Goal: Task Accomplishment & Management: Manage account settings

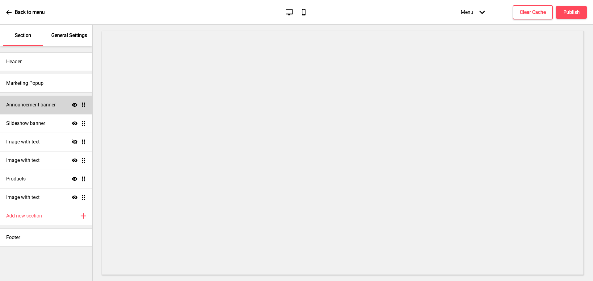
click at [52, 105] on h4 "Announcement banner" at bounding box center [30, 105] width 49 height 7
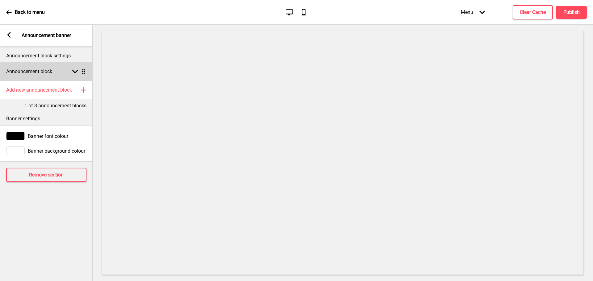
click at [61, 71] on div "Announcement block Arrow down Drag" at bounding box center [46, 71] width 93 height 19
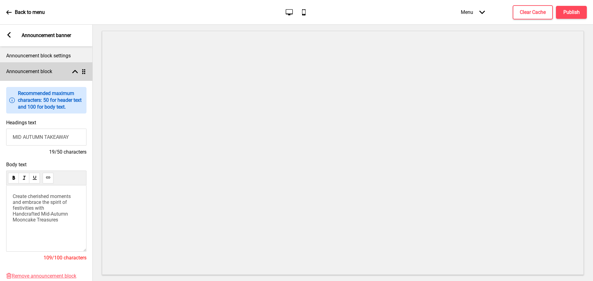
click at [61, 71] on div "Announcement block Arrow up Drag" at bounding box center [46, 71] width 93 height 19
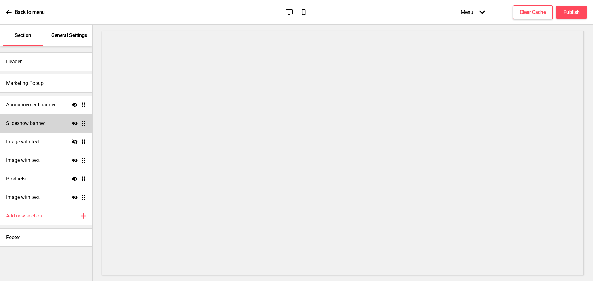
click at [24, 129] on div "Slideshow banner Show Drag" at bounding box center [46, 123] width 92 height 19
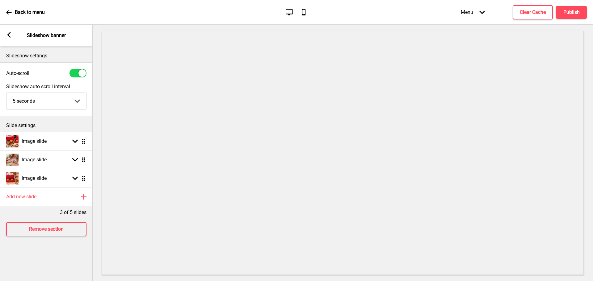
click at [14, 35] on div "Arrow left Slideshow banner" at bounding box center [46, 36] width 93 height 22
click at [13, 35] on div "Arrow left Slideshow banner" at bounding box center [46, 36] width 93 height 22
click at [10, 35] on rect at bounding box center [9, 35] width 6 height 6
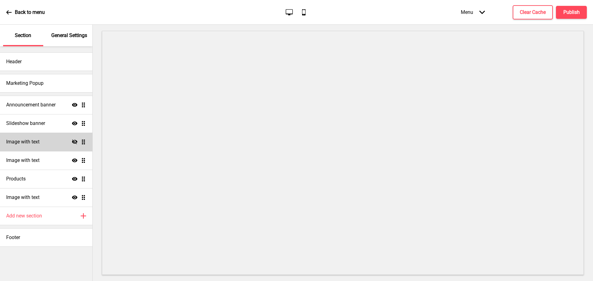
click at [40, 143] on h4 "Image with text" at bounding box center [22, 142] width 33 height 7
select select "center"
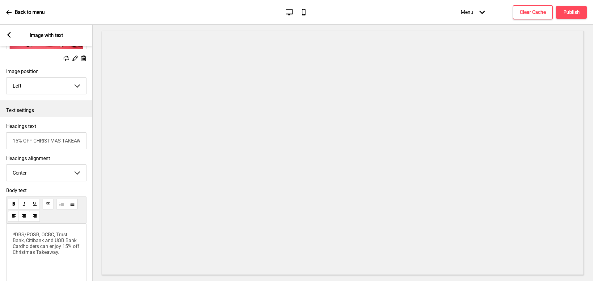
scroll to position [93, 0]
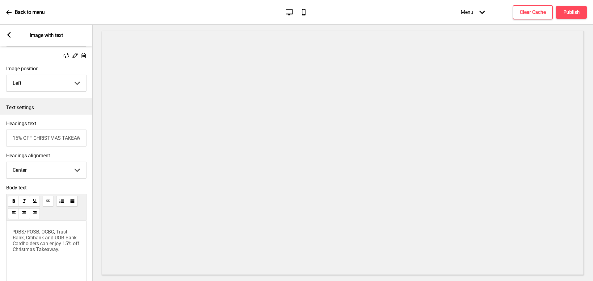
click at [9, 36] on icon at bounding box center [8, 35] width 3 height 6
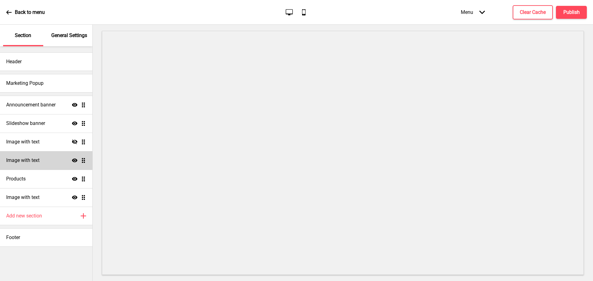
click at [32, 155] on div "Image with text Show Drag" at bounding box center [46, 160] width 92 height 19
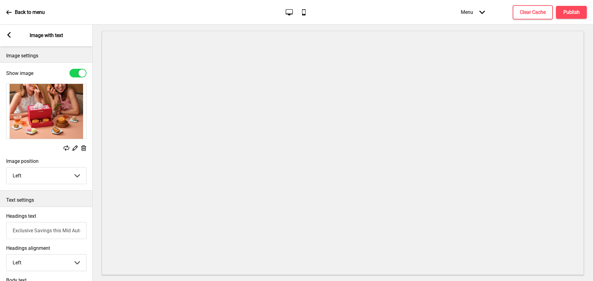
click at [6, 35] on div "Arrow left Image with text" at bounding box center [46, 36] width 93 height 22
click at [8, 35] on icon at bounding box center [8, 35] width 3 height 6
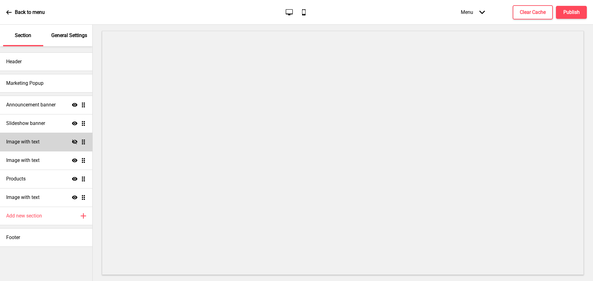
click at [46, 136] on div "Image with text Hide Drag" at bounding box center [46, 142] width 92 height 19
select select "center"
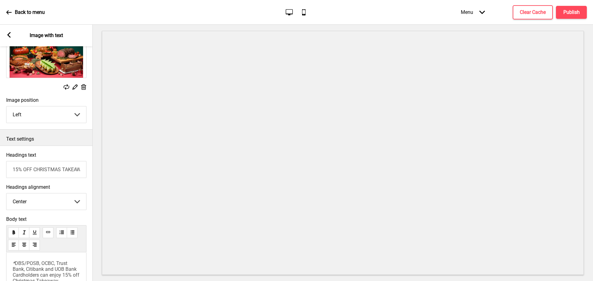
scroll to position [0, 0]
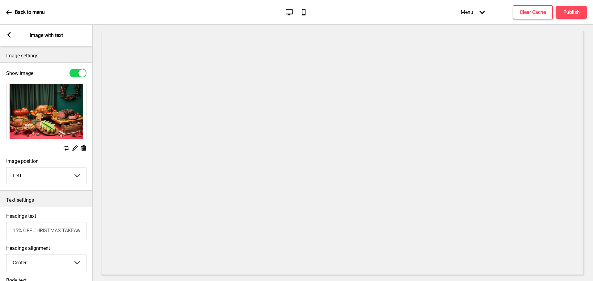
click at [11, 36] on rect at bounding box center [9, 35] width 6 height 6
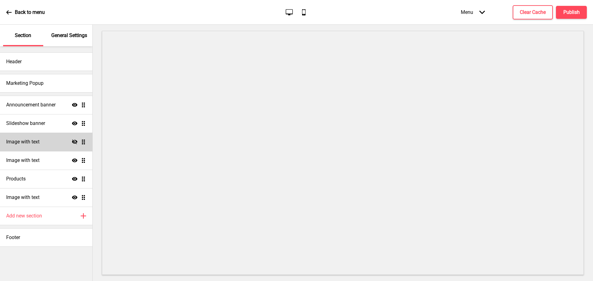
click at [57, 145] on div "Image with text Hide Drag" at bounding box center [46, 142] width 92 height 19
select select "center"
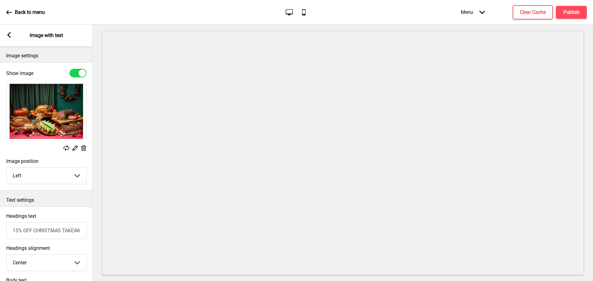
click at [10, 32] on div "Arrow left Image with text" at bounding box center [46, 36] width 93 height 22
click at [7, 33] on rect at bounding box center [9, 35] width 6 height 6
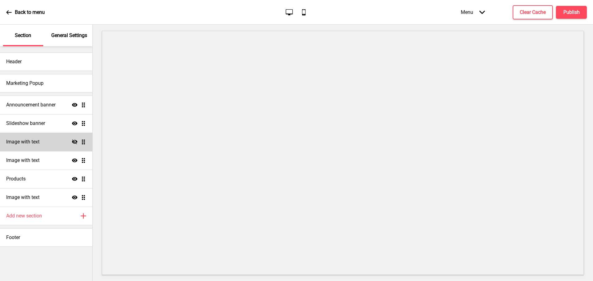
click at [74, 138] on div "Image with text Hide Drag" at bounding box center [46, 142] width 92 height 19
select select "center"
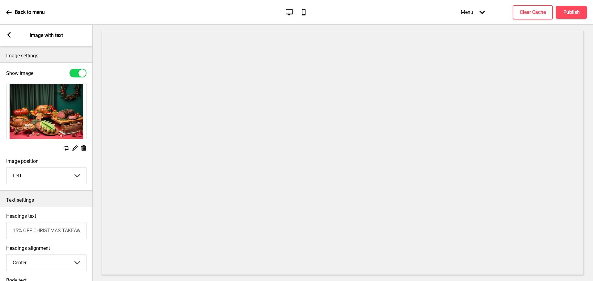
click at [3, 35] on div "Arrow left Image with text" at bounding box center [46, 36] width 93 height 22
click at [7, 35] on rect at bounding box center [9, 35] width 6 height 6
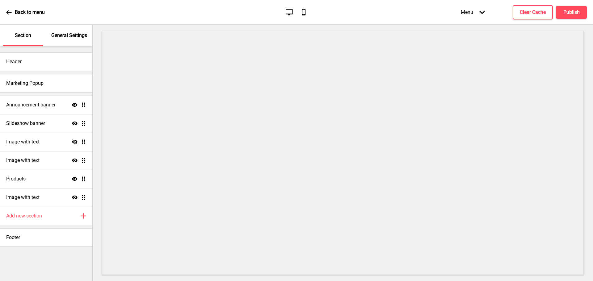
click at [84, 140] on ul "Announcement banner Show Drag Slideshow banner Show Drag Image with text Hide D…" at bounding box center [46, 151] width 92 height 111
click at [74, 142] on icon at bounding box center [75, 141] width 6 height 5
click at [74, 142] on icon at bounding box center [75, 142] width 6 height 4
click at [74, 142] on icon "Hide" at bounding box center [75, 142] width 6 height 6
click at [74, 142] on icon "Show" at bounding box center [75, 142] width 6 height 6
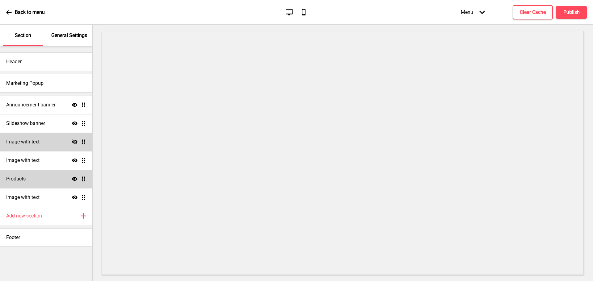
click at [80, 179] on div "Show Drag" at bounding box center [79, 179] width 14 height 6
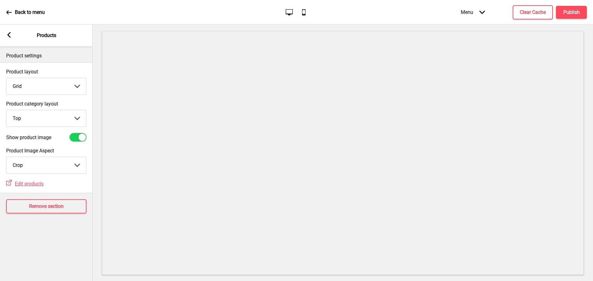
click at [30, 114] on select "Top Side" at bounding box center [46, 118] width 80 height 16
click at [39, 252] on div "Product settings Product layout Grid Grid List Arrow down Product category layo…" at bounding box center [46, 163] width 93 height 235
click at [9, 33] on rect at bounding box center [9, 35] width 6 height 6
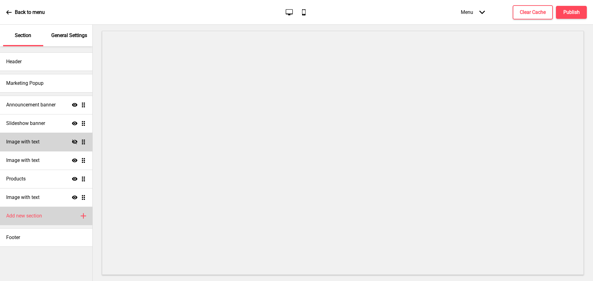
click at [81, 214] on icon "Plus" at bounding box center [84, 216] width 6 height 6
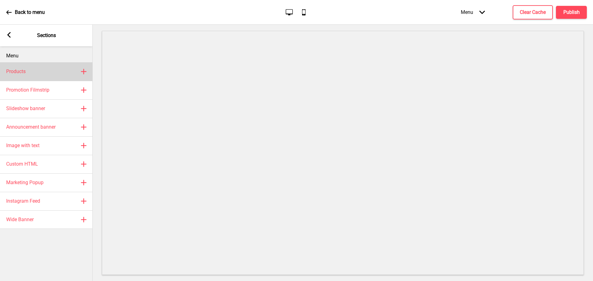
click at [41, 73] on div "Products Plus" at bounding box center [46, 71] width 93 height 19
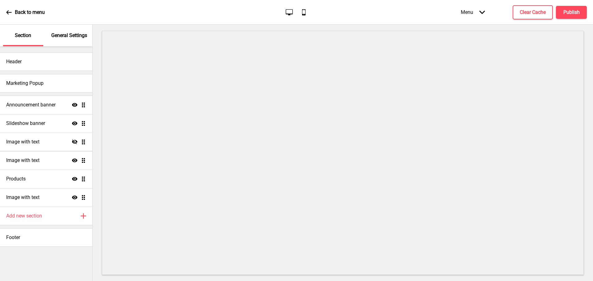
click at [82, 197] on ul "Announcement banner Show Drag Slideshow banner Show Drag Image with text Hide D…" at bounding box center [46, 151] width 92 height 111
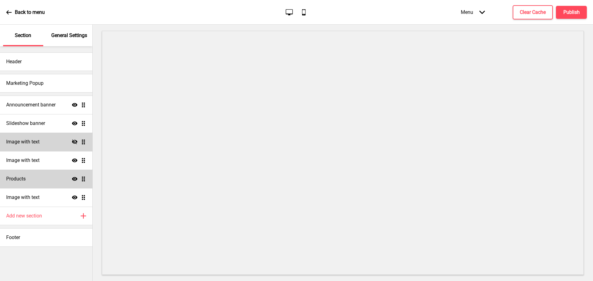
click at [40, 184] on div "Products Show Drag" at bounding box center [46, 179] width 92 height 19
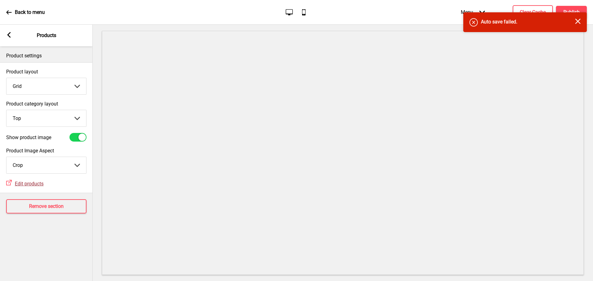
click at [35, 184] on span "Edit products" at bounding box center [29, 184] width 29 height 6
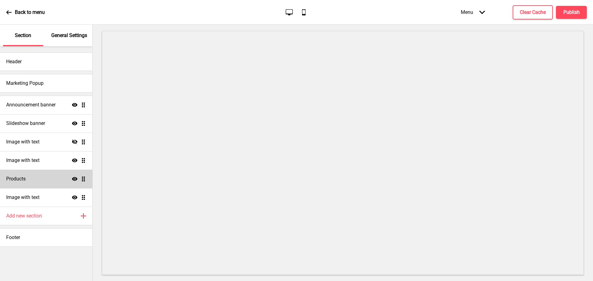
click at [47, 187] on div "Products Show Drag" at bounding box center [46, 179] width 92 height 19
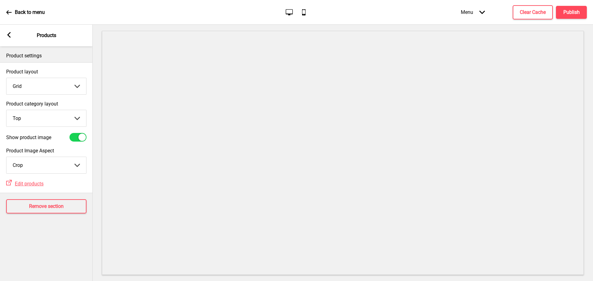
click at [14, 35] on div "Arrow left Products" at bounding box center [46, 36] width 93 height 22
click at [12, 34] on div "Arrow left Products" at bounding box center [46, 36] width 93 height 22
click at [10, 34] on rect at bounding box center [9, 35] width 6 height 6
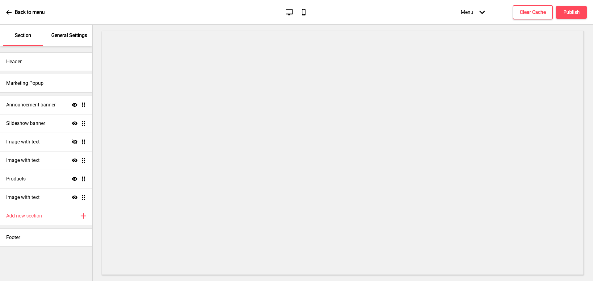
click at [10, 34] on div "Section" at bounding box center [23, 36] width 40 height 22
click at [59, 33] on p "General Settings" at bounding box center [69, 35] width 36 height 7
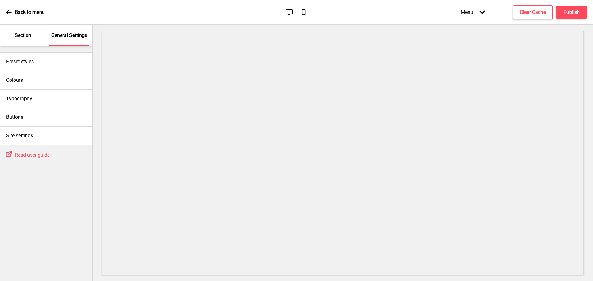
click at [22, 34] on p "Section" at bounding box center [23, 35] width 16 height 7
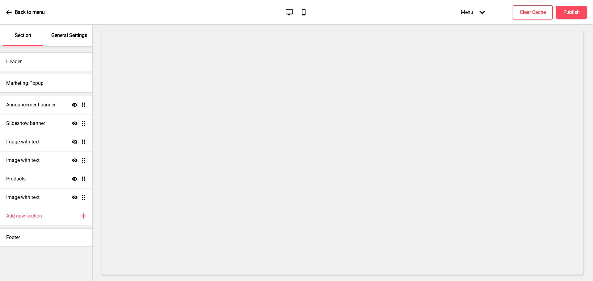
click at [65, 33] on p "General Settings" at bounding box center [69, 35] width 36 height 7
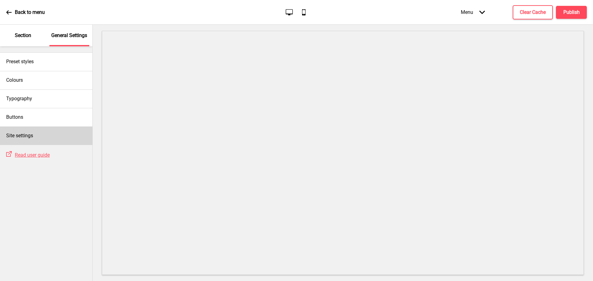
click at [51, 131] on div "Site settings" at bounding box center [46, 136] width 92 height 19
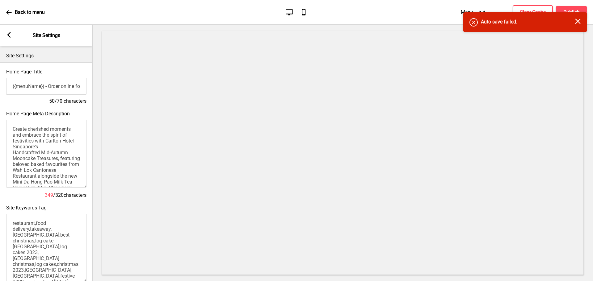
click at [579, 23] on icon "Close" at bounding box center [578, 22] width 6 height 6
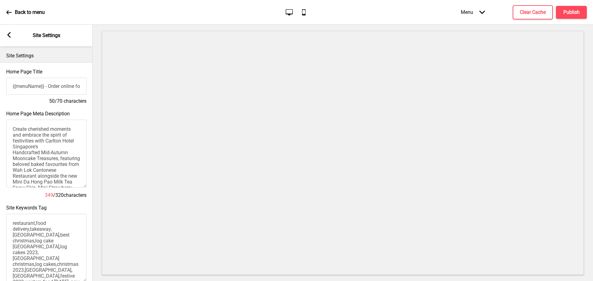
click at [10, 10] on icon at bounding box center [9, 13] width 6 height 6
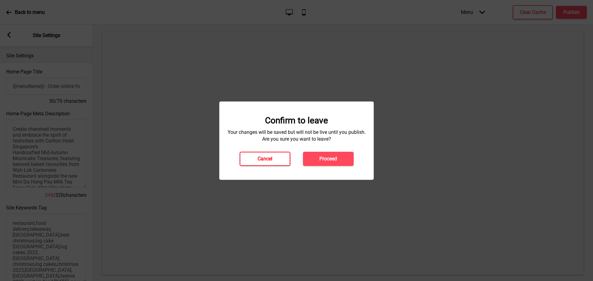
drag, startPoint x: 320, startPoint y: 157, endPoint x: 273, endPoint y: 161, distance: 47.1
click at [274, 161] on div "Cancel Proceed" at bounding box center [296, 159] width 127 height 14
click at [273, 161] on button "Cancel" at bounding box center [264, 159] width 51 height 14
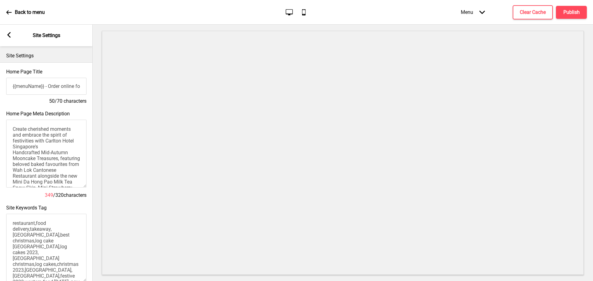
click at [14, 38] on div "Arrow left Site Settings" at bounding box center [46, 36] width 93 height 22
click at [11, 35] on rect at bounding box center [9, 35] width 6 height 6
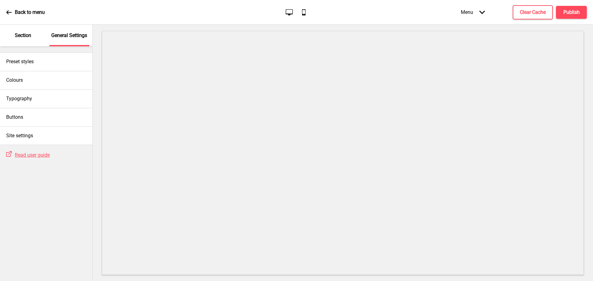
click at [21, 37] on p "Section" at bounding box center [23, 35] width 16 height 7
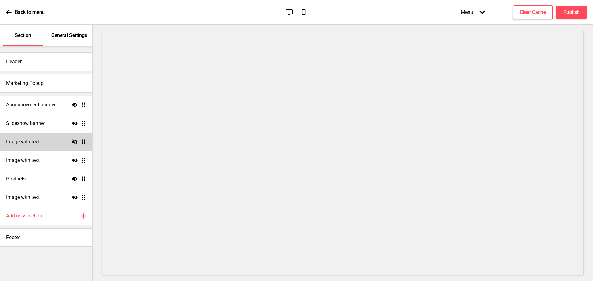
click at [76, 141] on icon at bounding box center [75, 141] width 6 height 5
click at [43, 141] on div "Image with text Show Drag" at bounding box center [46, 142] width 92 height 19
select select "center"
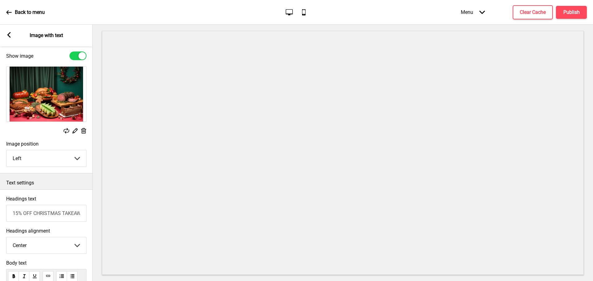
scroll to position [31, 0]
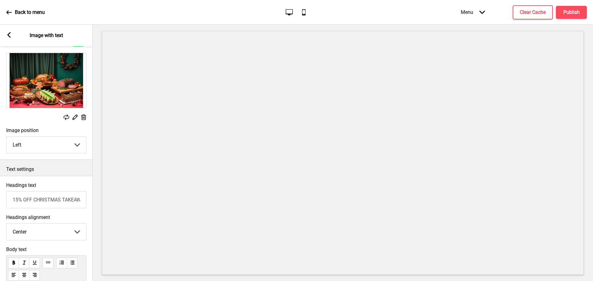
click at [67, 116] on icon at bounding box center [67, 117] width 6 height 6
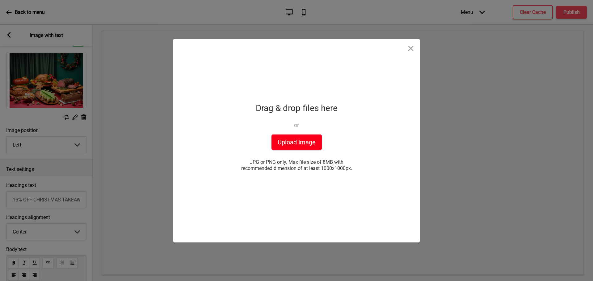
click at [303, 142] on button "Upload Image" at bounding box center [296, 142] width 50 height 15
click at [297, 65] on div "Drop a file here Drag & drop files here or Upload files from your computer Uplo…" at bounding box center [296, 141] width 154 height 204
click at [294, 143] on button "Upload Image" at bounding box center [296, 142] width 50 height 15
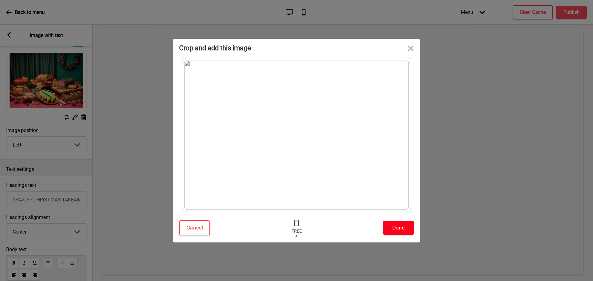
click at [401, 229] on button "Done" at bounding box center [398, 228] width 31 height 14
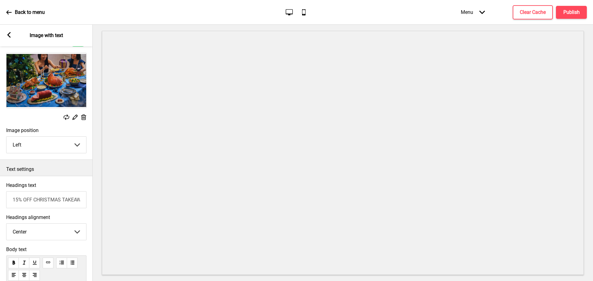
drag, startPoint x: 85, startPoint y: 117, endPoint x: 68, endPoint y: 121, distance: 17.7
click at [68, 121] on div "Replace Edit Delete" at bounding box center [46, 117] width 80 height 7
click at [66, 118] on rect at bounding box center [67, 117] width 6 height 6
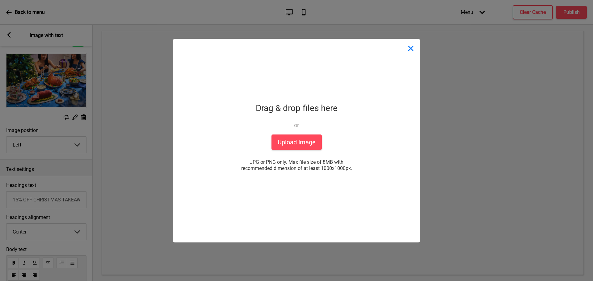
click at [408, 49] on button "Close" at bounding box center [410, 48] width 19 height 19
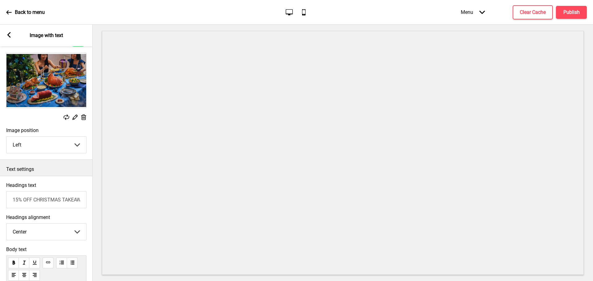
click at [10, 36] on rect at bounding box center [9, 35] width 6 height 6
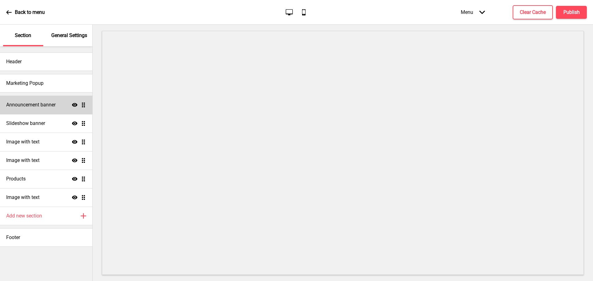
click at [49, 106] on h4 "Announcement banner" at bounding box center [30, 105] width 49 height 7
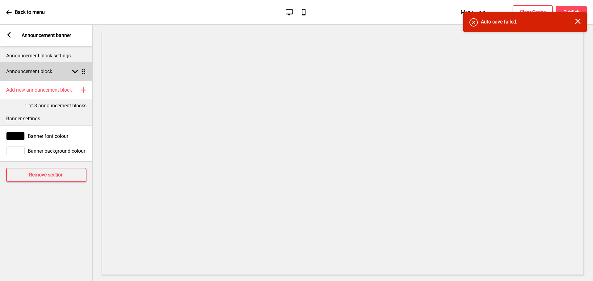
click at [39, 71] on h4 "Announcement block" at bounding box center [29, 71] width 46 height 7
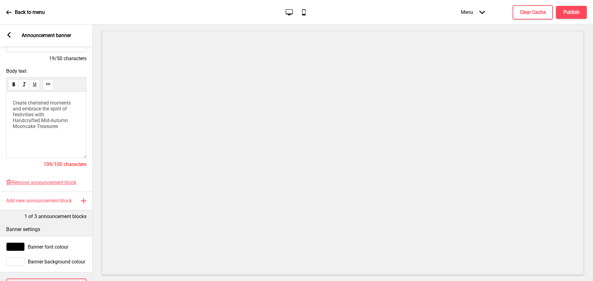
scroll to position [92, 0]
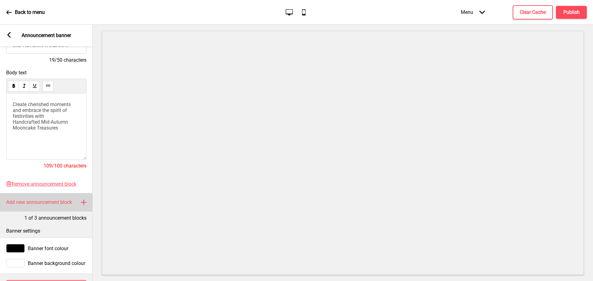
click at [88, 211] on div "Add new announcement block Plus" at bounding box center [46, 202] width 93 height 19
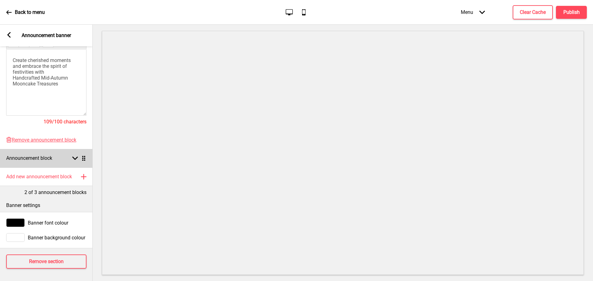
scroll to position [141, 0]
click at [83, 156] on div "Announcement block Arrow down Drag" at bounding box center [46, 158] width 93 height 19
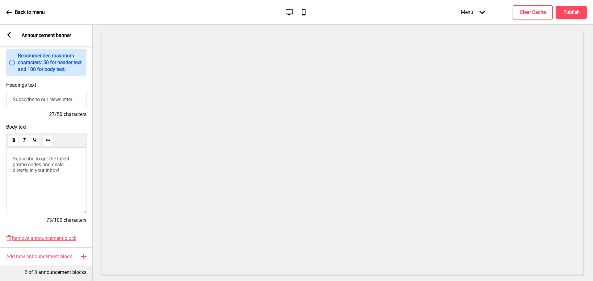
scroll to position [49, 0]
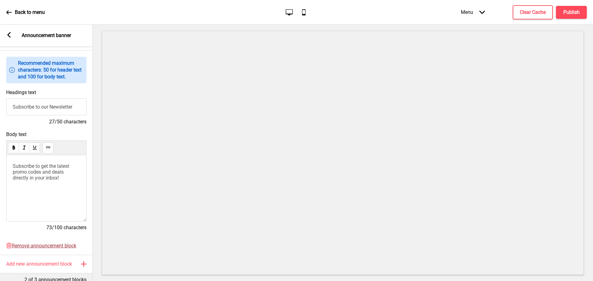
click at [59, 248] on span "Remove announcement block" at bounding box center [44, 246] width 65 height 6
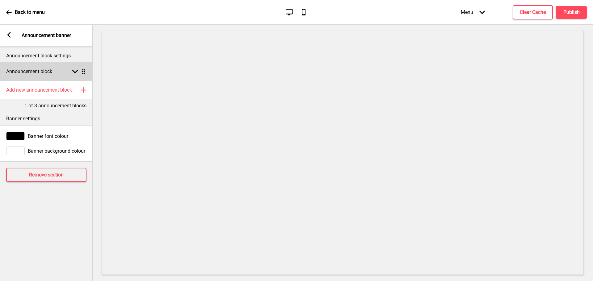
click at [39, 71] on h4 "Announcement block" at bounding box center [29, 71] width 46 height 7
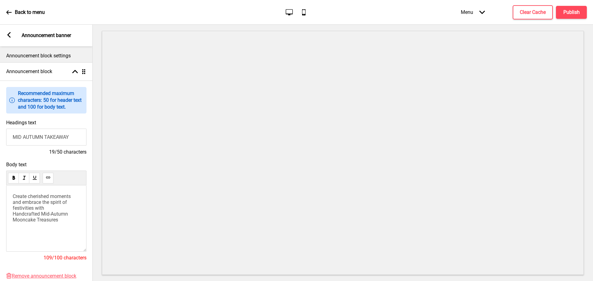
click at [10, 38] on div "Arrow left" at bounding box center [9, 35] width 6 height 7
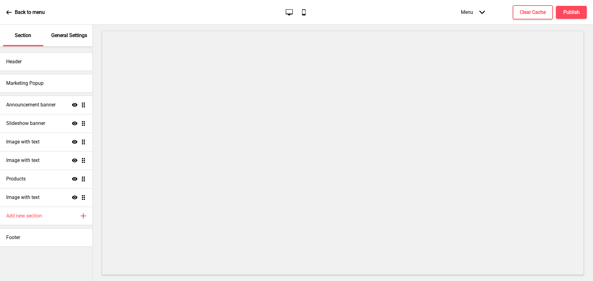
click at [11, 15] on icon at bounding box center [9, 13] width 6 height 6
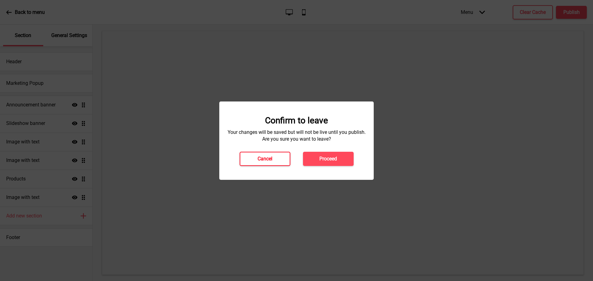
click at [265, 161] on h4 "Cancel" at bounding box center [264, 159] width 15 height 7
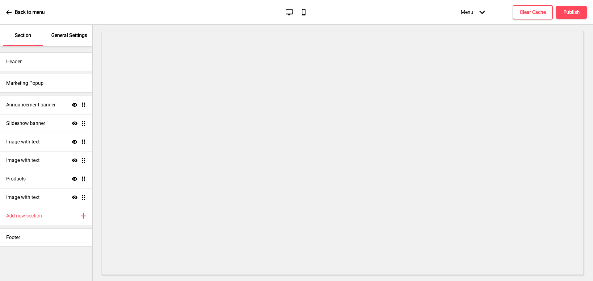
click at [74, 143] on icon "Show" at bounding box center [75, 142] width 6 height 6
click at [52, 210] on div "Add new section Plus" at bounding box center [46, 216] width 92 height 19
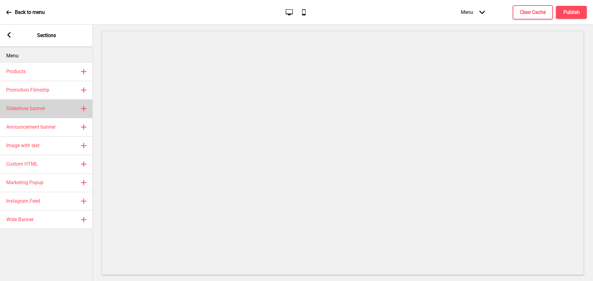
click at [45, 114] on div "Slideshow banner Plus" at bounding box center [46, 108] width 93 height 19
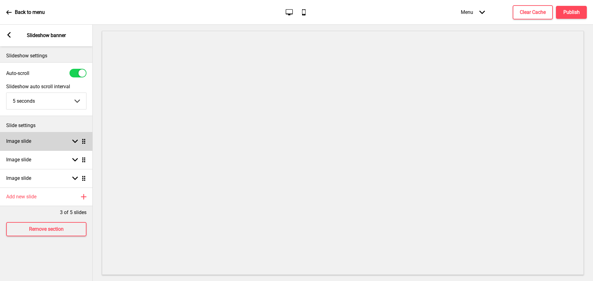
click at [46, 141] on div "Image slide Arrow down Drag" at bounding box center [46, 141] width 93 height 19
select select "right"
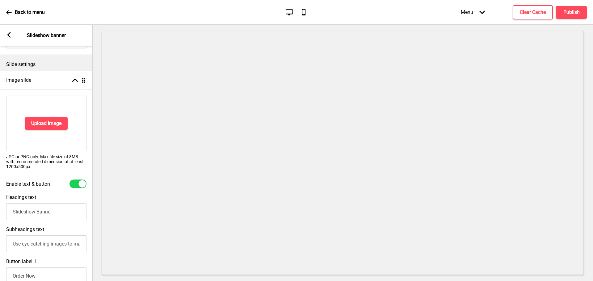
scroll to position [62, 0]
click at [50, 126] on button "Upload Image" at bounding box center [46, 122] width 43 height 13
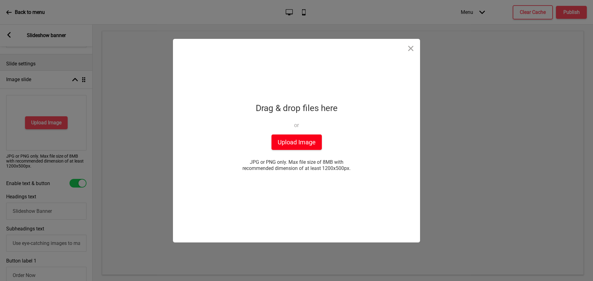
click at [314, 141] on button "Upload Image" at bounding box center [296, 142] width 50 height 15
click at [412, 50] on button "Close" at bounding box center [410, 48] width 19 height 19
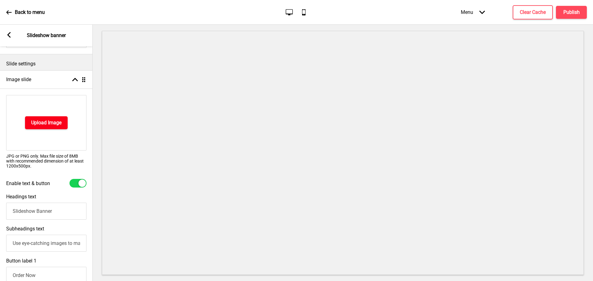
click at [40, 121] on h4 "Upload Image" at bounding box center [46, 122] width 30 height 7
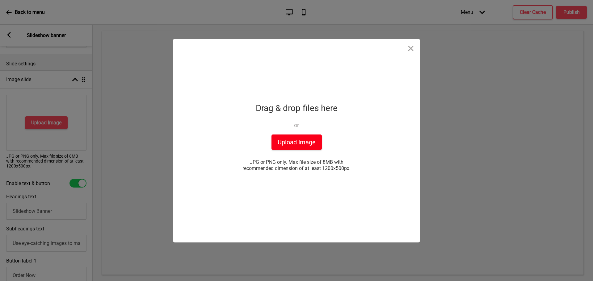
click at [297, 141] on button "Upload Image" at bounding box center [296, 142] width 50 height 15
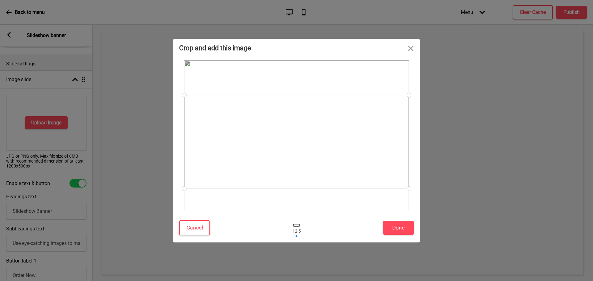
drag, startPoint x: 275, startPoint y: 127, endPoint x: 274, endPoint y: 133, distance: 6.9
click at [274, 133] on div at bounding box center [296, 142] width 225 height 94
click at [358, 167] on div at bounding box center [296, 143] width 225 height 94
click at [398, 232] on button "Done" at bounding box center [398, 228] width 31 height 14
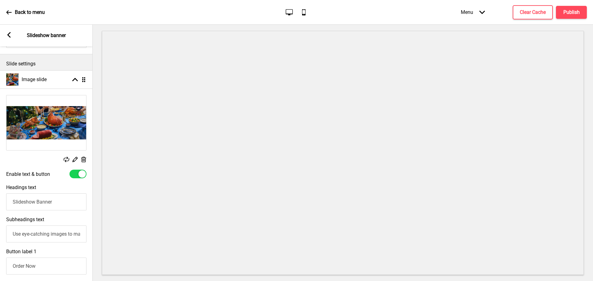
click at [74, 161] on rect at bounding box center [75, 159] width 6 height 6
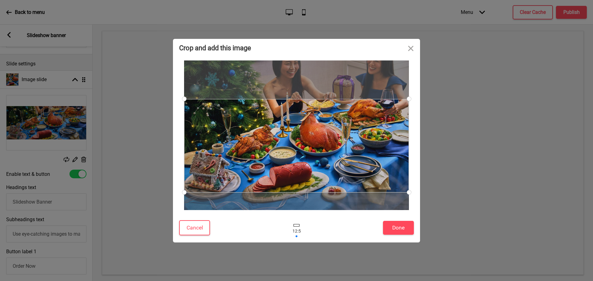
click at [288, 128] on div at bounding box center [296, 146] width 225 height 94
click at [403, 232] on button "Done" at bounding box center [398, 228] width 31 height 14
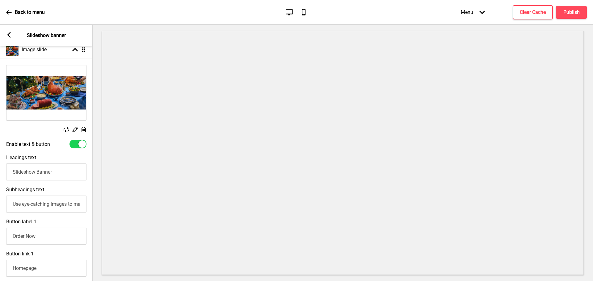
scroll to position [154, 0]
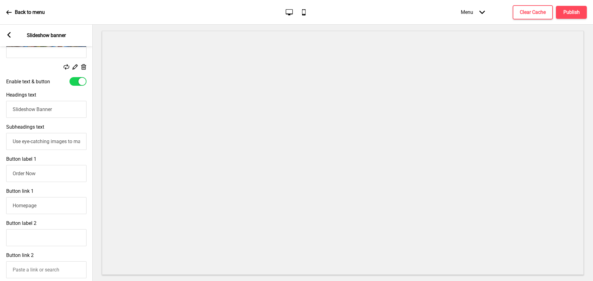
click at [80, 83] on div at bounding box center [81, 81] width 7 height 7
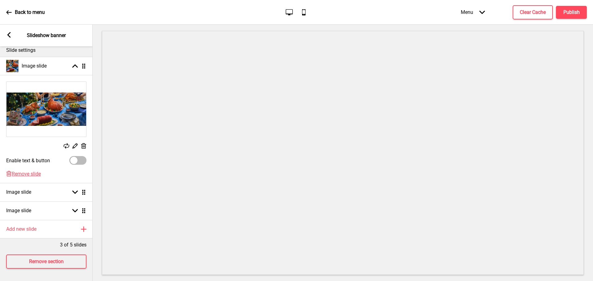
scroll to position [80, 0]
click at [77, 157] on div at bounding box center [73, 160] width 7 height 7
checkbox input "true"
select select "right"
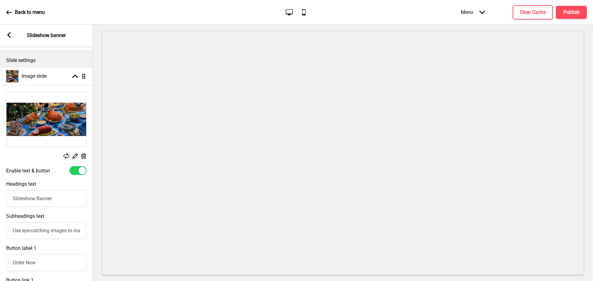
scroll to position [154, 0]
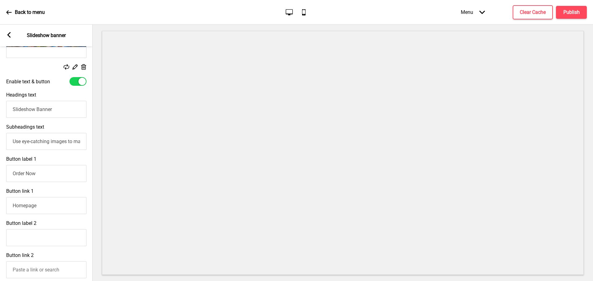
click at [79, 84] on div at bounding box center [81, 81] width 7 height 7
checkbox input "false"
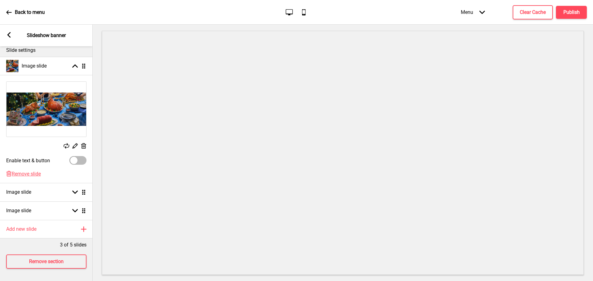
scroll to position [80, 0]
click at [42, 193] on div "Image slide Arrow down Drag" at bounding box center [46, 192] width 93 height 19
select select "right"
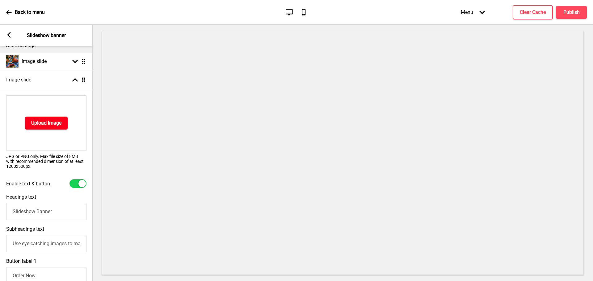
click at [50, 117] on button "Upload Image" at bounding box center [46, 123] width 43 height 13
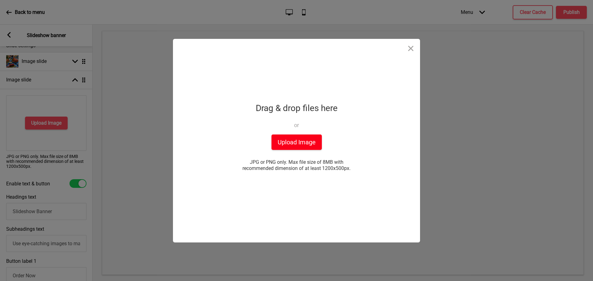
click at [297, 143] on button "Upload Image" at bounding box center [296, 142] width 50 height 15
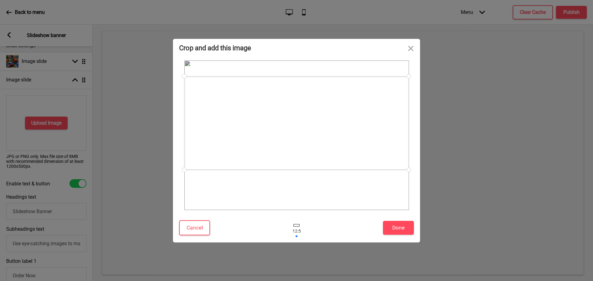
drag, startPoint x: 313, startPoint y: 158, endPoint x: 315, endPoint y: 146, distance: 12.2
click at [315, 146] on div at bounding box center [296, 124] width 224 height 94
click at [292, 132] on div at bounding box center [296, 122] width 224 height 94
click at [405, 225] on button "Done" at bounding box center [398, 228] width 31 height 14
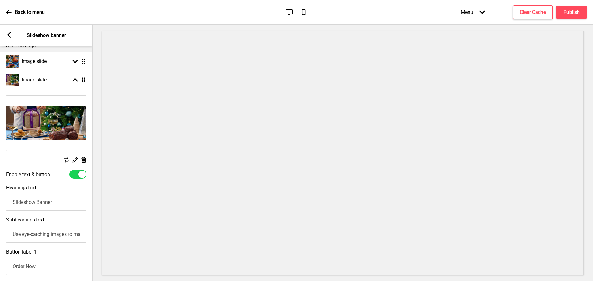
scroll to position [49, 0]
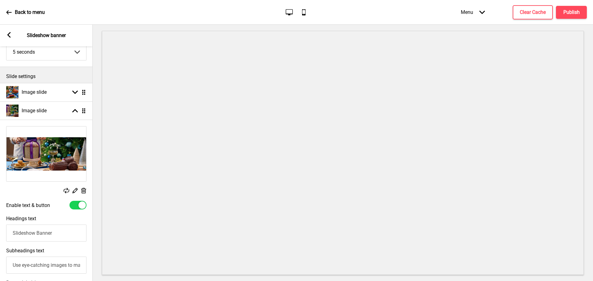
click at [82, 205] on div at bounding box center [81, 205] width 7 height 7
checkbox input "false"
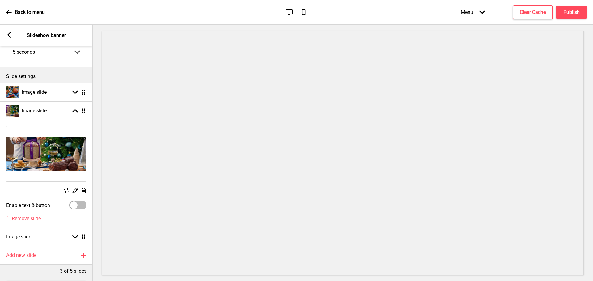
click at [83, 189] on icon at bounding box center [83, 191] width 5 height 6
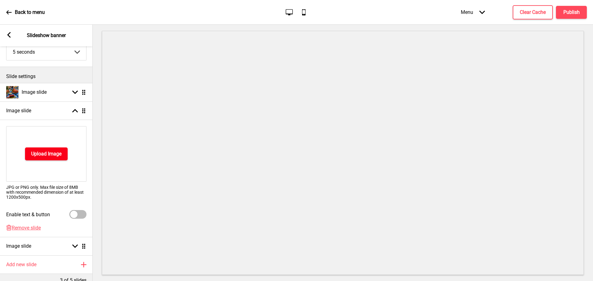
click at [59, 155] on h4 "Upload Image" at bounding box center [46, 154] width 30 height 7
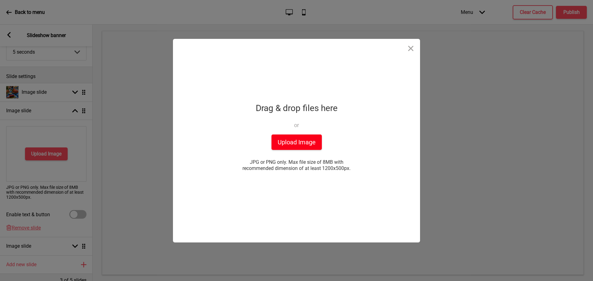
click at [303, 141] on button "Upload Image" at bounding box center [296, 142] width 50 height 15
click at [411, 51] on button "Close" at bounding box center [410, 48] width 19 height 19
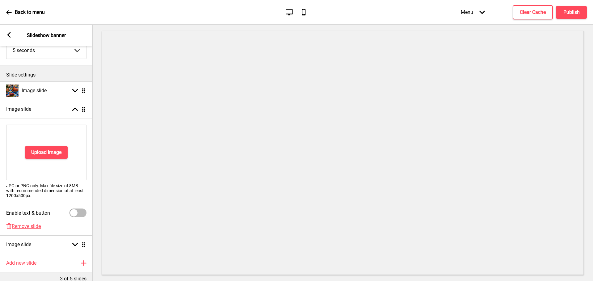
scroll to position [89, 0]
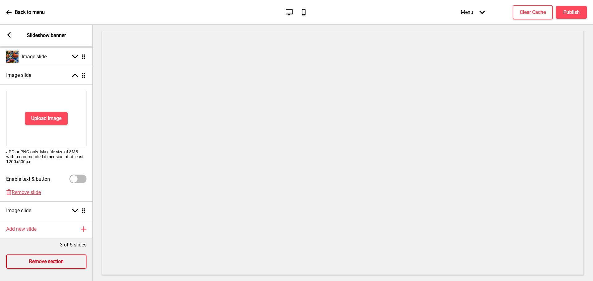
click at [48, 259] on h4 "Remove section" at bounding box center [46, 261] width 35 height 7
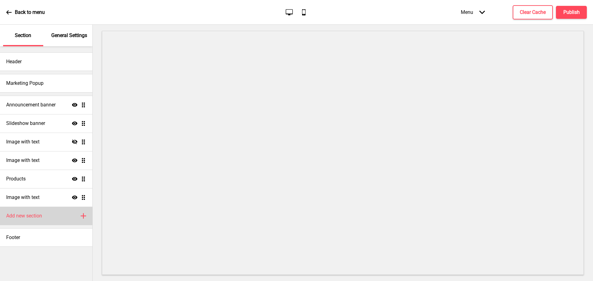
click at [22, 213] on h4 "Add new section" at bounding box center [24, 216] width 36 height 7
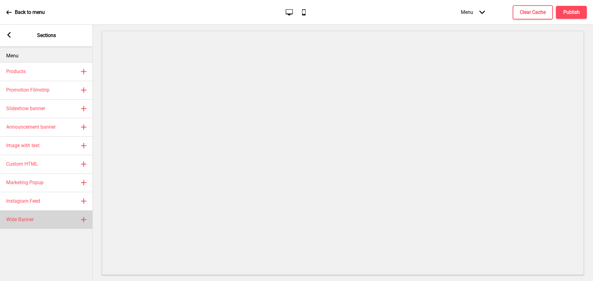
click at [56, 220] on div "Wide Banner Plus" at bounding box center [46, 219] width 93 height 19
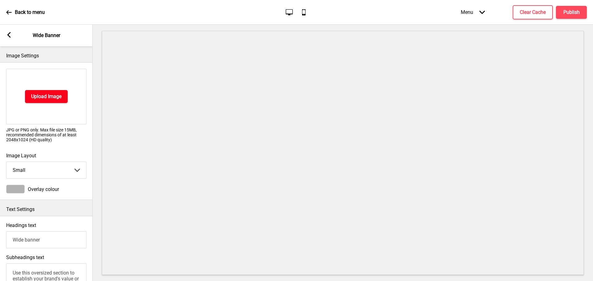
click at [48, 101] on button "Upload Image" at bounding box center [46, 96] width 43 height 13
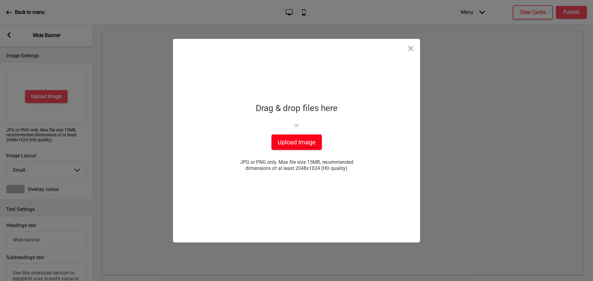
click at [301, 138] on button "Upload Image" at bounding box center [296, 142] width 50 height 15
click at [81, 21] on div "Drop a file here Drag & drop files here or Upload files from your computer Uplo…" at bounding box center [296, 140] width 593 height 281
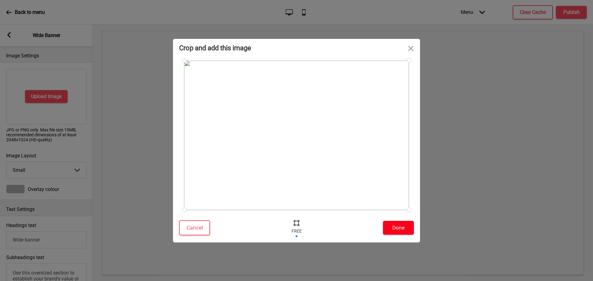
click at [405, 234] on button "Done" at bounding box center [398, 228] width 31 height 14
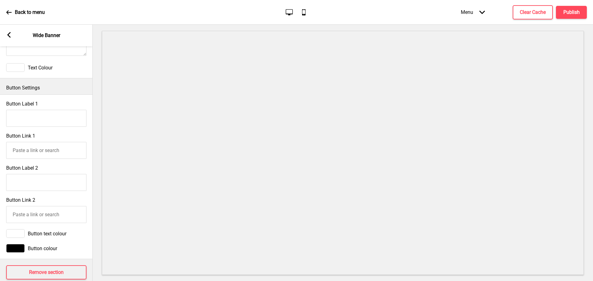
scroll to position [285, 0]
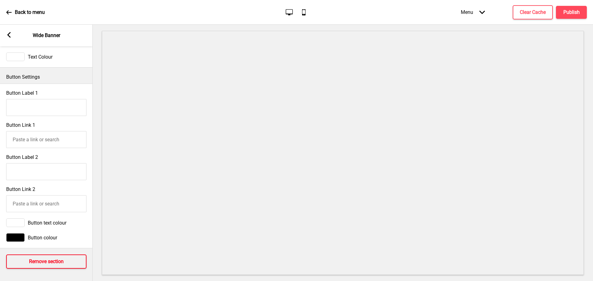
click at [67, 262] on button "Remove section" at bounding box center [46, 262] width 80 height 14
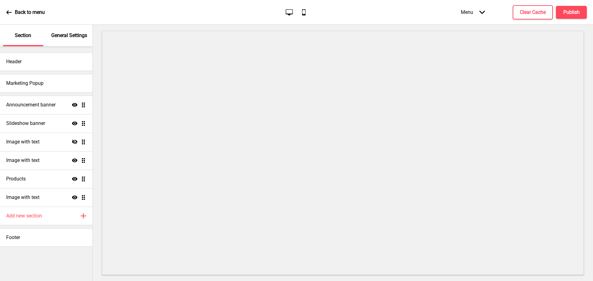
click at [73, 143] on icon at bounding box center [75, 141] width 6 height 5
click at [58, 142] on div "Image with text Show Drag" at bounding box center [46, 142] width 92 height 19
select select "center"
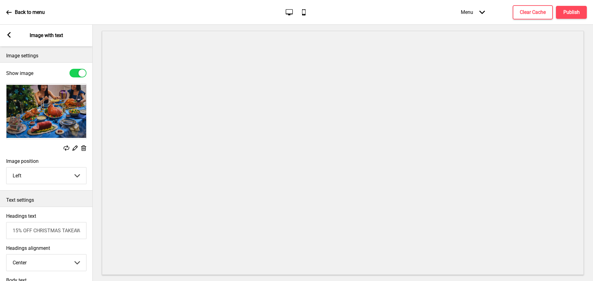
click at [83, 146] on icon at bounding box center [83, 148] width 5 height 6
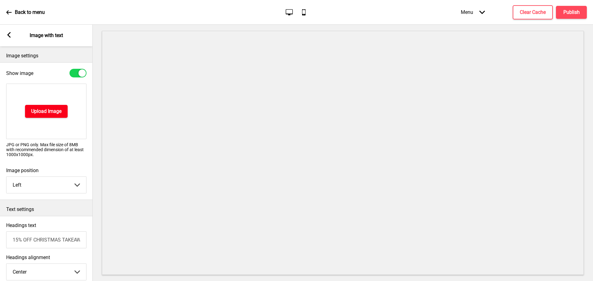
click at [56, 109] on h4 "Upload Image" at bounding box center [46, 111] width 30 height 7
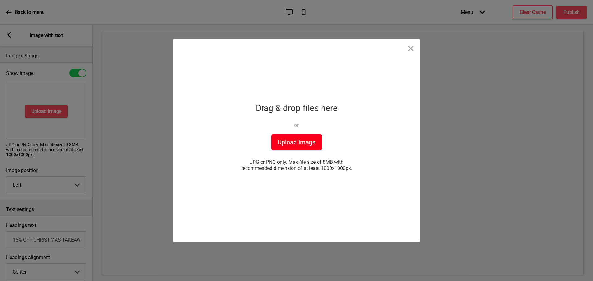
click at [291, 142] on button "Upload Image" at bounding box center [296, 142] width 50 height 15
click at [313, 60] on div "Drop a file here Drag & drop files here or Upload files from your computer Uplo…" at bounding box center [296, 141] width 154 height 204
click at [304, 66] on div "Drop a file here Drag & drop files here or Upload files from your computer Uplo…" at bounding box center [296, 141] width 154 height 204
click at [299, 139] on button "Upload Image" at bounding box center [296, 142] width 50 height 15
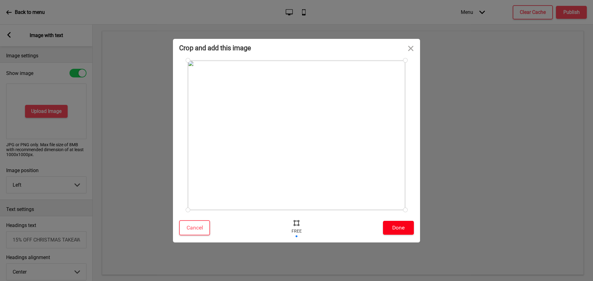
click at [405, 231] on button "Done" at bounding box center [398, 228] width 31 height 14
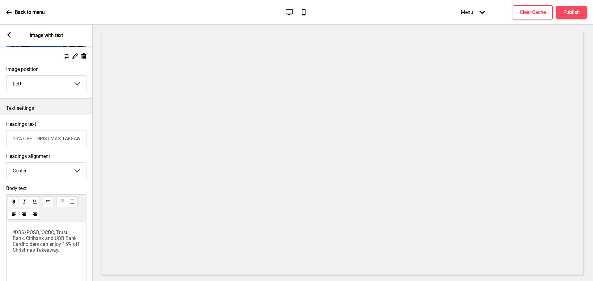
scroll to position [93, 0]
click at [63, 146] on input "15% OFF CHRISTMAS TAKEAWAY" at bounding box center [46, 138] width 80 height 17
click at [40, 140] on input "15% OFF CHRISTMAS TAKEAWAY" at bounding box center [46, 138] width 80 height 17
click at [50, 140] on input "15% OFF CHRISTMAS TAKEAWAY" at bounding box center [46, 138] width 80 height 17
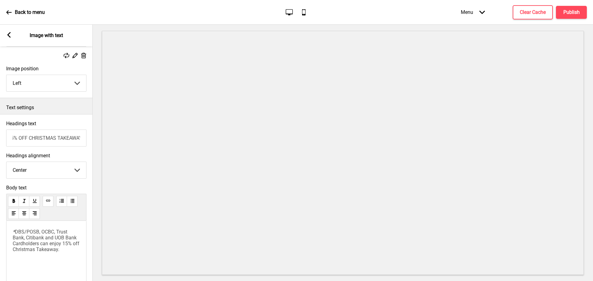
scroll to position [0, 0]
drag, startPoint x: 34, startPoint y: 140, endPoint x: 87, endPoint y: 141, distance: 53.4
click at [87, 141] on div "Headings text 15% OFF CHRISTMAS TAKEAWAY" at bounding box center [46, 134] width 93 height 32
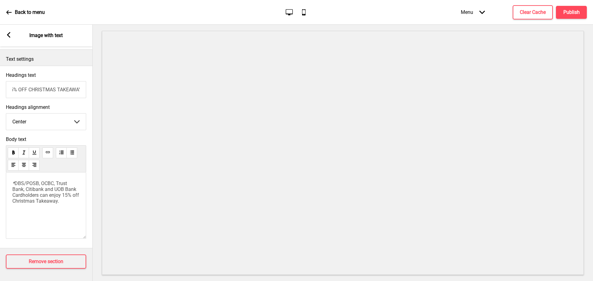
scroll to position [146, 0]
click at [60, 187] on span "DBS/POSB, OCBC, Trust Bank, Citibank and UOB Bank Cardholders can enjoy 15% off…" at bounding box center [46, 192] width 68 height 23
click at [20, 181] on span "DBS/POSB, OCBC, Trust Bank, Citibank and UOB Bank Cardholders can enjoy 15% off…" at bounding box center [46, 192] width 68 height 23
click at [18, 175] on div "* DBS/POSB, OCBC, Trust Bank, Citibank and UOB Bank Cardholders can enjoy 15% o…" at bounding box center [46, 206] width 80 height 66
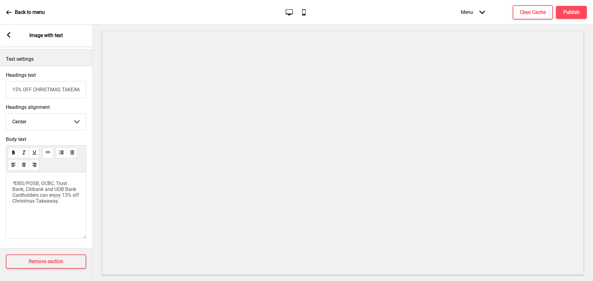
click at [13, 181] on span "*" at bounding box center [13, 184] width 2 height 6
click at [45, 190] on p "From 1 November to 19 December 2025, enjoy 15% off all festive" at bounding box center [45, 187] width 67 height 12
click at [36, 206] on span "DBS/POSB, OCBC, Trust Bank, Citibank and UOB Bank Cardholders can enjoy 15% off…" at bounding box center [46, 214] width 68 height 23
click at [25, 209] on span "DBS/POSB, OCBC, Trust Bank, Citibank and UOB Bank Cardholders can enjoy 15% off…" at bounding box center [46, 214] width 68 height 23
click at [65, 191] on p "From 1 November to 19 December 2025, enjoy 15% off all festive goodies." at bounding box center [45, 190] width 67 height 18
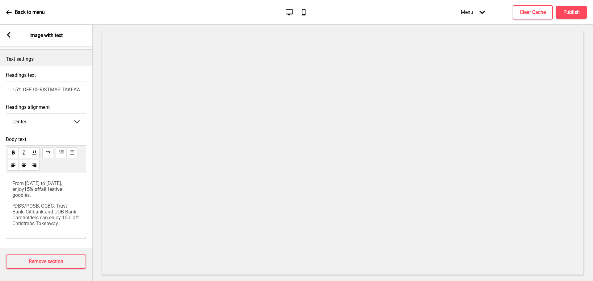
click at [14, 204] on span "*" at bounding box center [13, 206] width 2 height 6
click at [57, 216] on span "DBS/POSB, OCBC, Trust Bank, Citibank and UOB Bank Cardholders can enjoy 15% off…" at bounding box center [44, 214] width 65 height 23
click at [60, 198] on span "DBS/POSB, OCBC, Trust Bank, Citibank and UOB Bank Cardholders can enjoy 15% off…" at bounding box center [44, 204] width 65 height 23
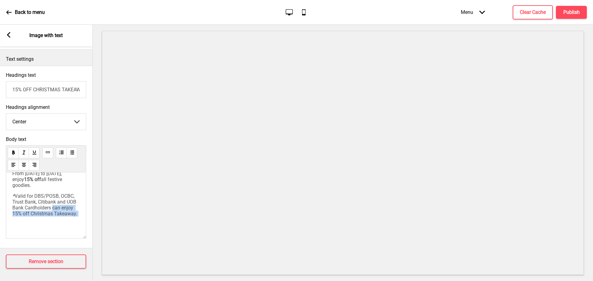
drag, startPoint x: 63, startPoint y: 196, endPoint x: 34, endPoint y: 212, distance: 32.9
click at [34, 212] on div "From 1 November to 19 December 2025, enjoy 15% off all festive goodies. * Valid…" at bounding box center [45, 199] width 67 height 57
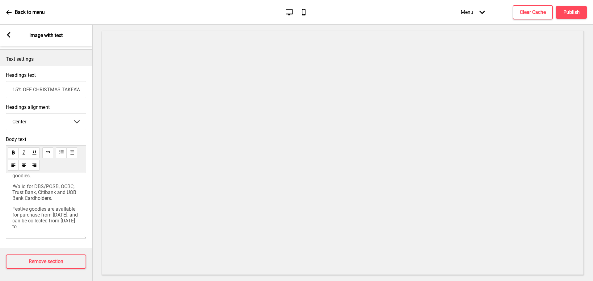
scroll to position [23, 0]
click at [50, 223] on span "Festive goodies are available for purchase from 1 November 2025, and can be col…" at bounding box center [45, 215] width 67 height 23
click at [50, 227] on p "Festive goodies are available for purchase from 1 November 2025, and can be col…" at bounding box center [45, 215] width 67 height 23
click at [52, 210] on span "Festive goodies are available for purchase from [DATE], and can be collected fr…" at bounding box center [45, 212] width 67 height 29
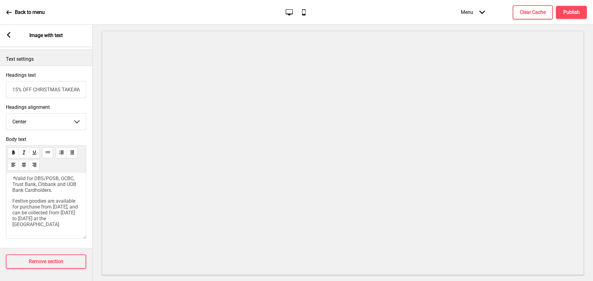
click at [50, 217] on span "Festive goodies are available for purchase from [DATE], and can be collected fr…" at bounding box center [45, 212] width 67 height 29
click at [56, 217] on span "Festive goodies are available for purchase from 1 November 2025, and can be col…" at bounding box center [45, 212] width 67 height 29
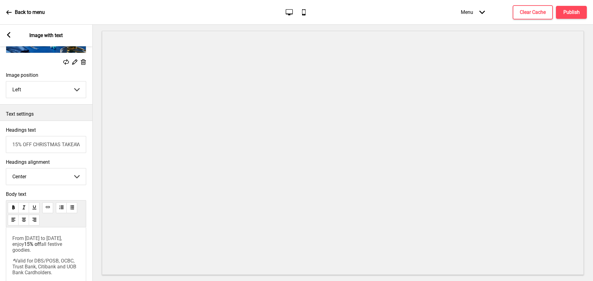
scroll to position [115, 0]
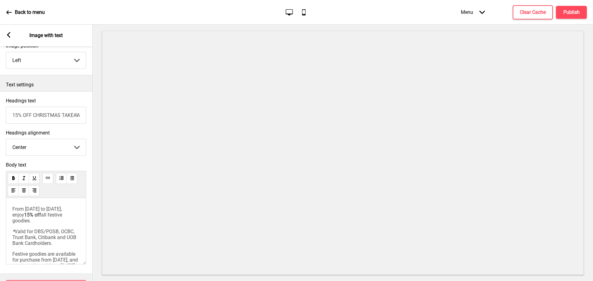
click at [36, 216] on span "From 1 November to 19 December 2025, enjoy" at bounding box center [37, 212] width 51 height 12
drag, startPoint x: 64, startPoint y: 210, endPoint x: 60, endPoint y: 210, distance: 4.0
click at [60, 210] on span "From 1 November to 19 December 2025, enjoy" at bounding box center [37, 212] width 51 height 12
click at [58, 233] on span "DBS/POSB, OCBC, Trust Bank, Citibank and UOB Bank Cardholders." at bounding box center [44, 238] width 65 height 18
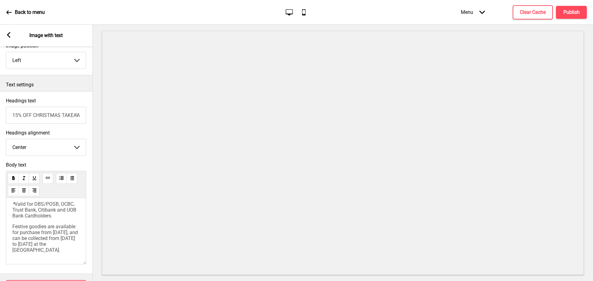
click at [58, 224] on span "Festive goodies are available for purchase from [DATE], and can be collected fr…" at bounding box center [45, 238] width 67 height 29
drag, startPoint x: 65, startPoint y: 209, endPoint x: 60, endPoint y: 209, distance: 4.6
click at [60, 209] on span "From 1 November to 19 December 2025, enjoy" at bounding box center [37, 212] width 51 height 12
click at [58, 218] on span "From [DATE] to [DATE], enjoy" at bounding box center [37, 212] width 51 height 12
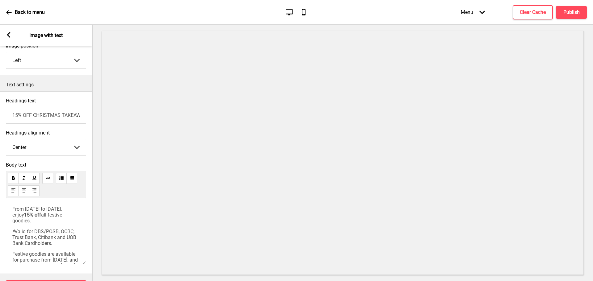
click at [43, 123] on input "15% OFF CHRISTMAS TAKEAWAY" at bounding box center [46, 115] width 80 height 17
click at [35, 117] on input "15% OFF CHRISTMAS TAKEAWAY" at bounding box center [46, 115] width 80 height 17
drag, startPoint x: 9, startPoint y: 115, endPoint x: 95, endPoint y: 121, distance: 85.7
click at [95, 121] on div "Section General Settings Header Marketing Popup Announcement banner Show Drag S…" at bounding box center [296, 153] width 593 height 256
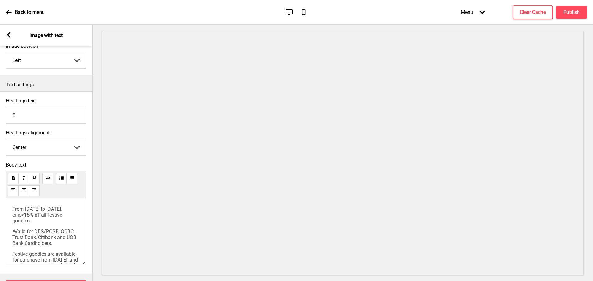
scroll to position [0, 0]
click at [24, 115] on input "Enjoy this Christmas" at bounding box center [46, 115] width 80 height 17
click at [25, 118] on input "Enjoy this Christmas" at bounding box center [46, 115] width 80 height 17
drag, startPoint x: 27, startPoint y: 115, endPoint x: 8, endPoint y: 117, distance: 18.6
click at [8, 117] on input "Enjoy this Christmas" at bounding box center [46, 115] width 80 height 17
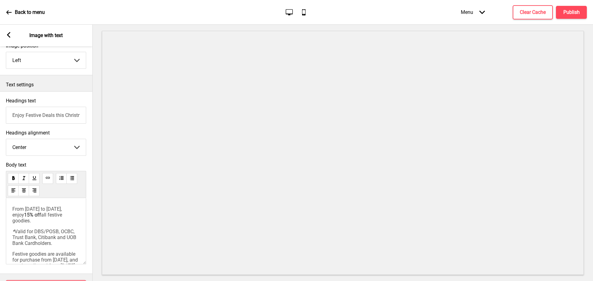
scroll to position [0, 6]
drag, startPoint x: 64, startPoint y: 115, endPoint x: 91, endPoint y: 117, distance: 27.2
click at [91, 117] on div "Headings text Enjoy Festive Deals this Christmas" at bounding box center [46, 111] width 93 height 32
click at [30, 116] on input "Enjoy Festive Deals" at bounding box center [46, 115] width 80 height 17
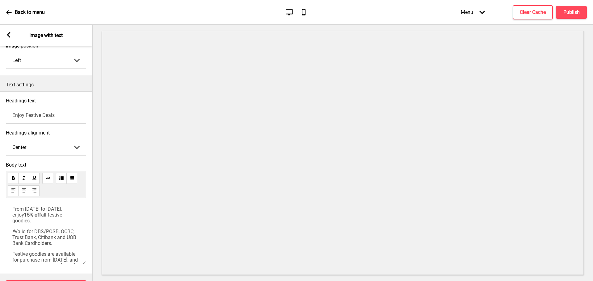
click at [30, 116] on input "Enjoy Festive Deals" at bounding box center [46, 115] width 80 height 17
click at [19, 116] on input "Enjoy Christmas Deals" at bounding box center [46, 115] width 80 height 17
click at [35, 116] on input "Christmas Deals" at bounding box center [46, 115] width 80 height 17
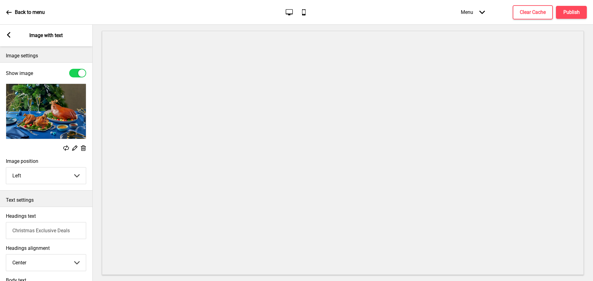
type input "Christmas Exclusive Deals"
click at [11, 35] on rect at bounding box center [9, 35] width 6 height 6
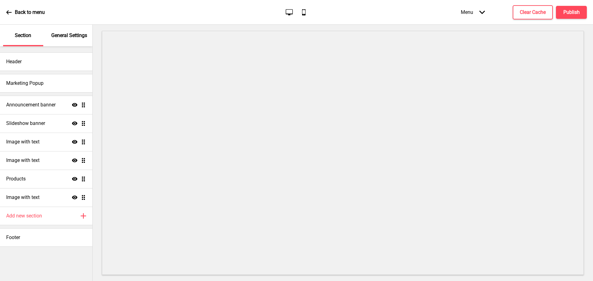
click at [75, 142] on icon at bounding box center [75, 142] width 6 height 4
click at [8, 11] on icon at bounding box center [8, 12] width 5 height 4
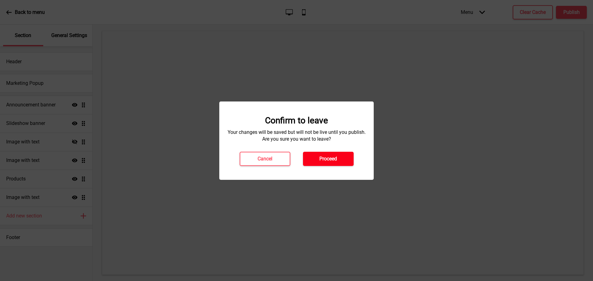
click at [336, 162] on button "Proceed" at bounding box center [328, 159] width 51 height 14
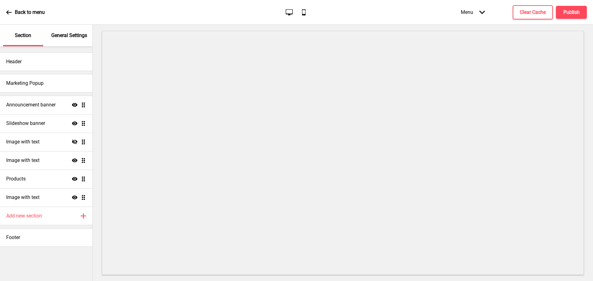
click at [11, 12] on icon at bounding box center [8, 12] width 5 height 4
click at [33, 175] on div "Products Show Drag" at bounding box center [46, 179] width 92 height 19
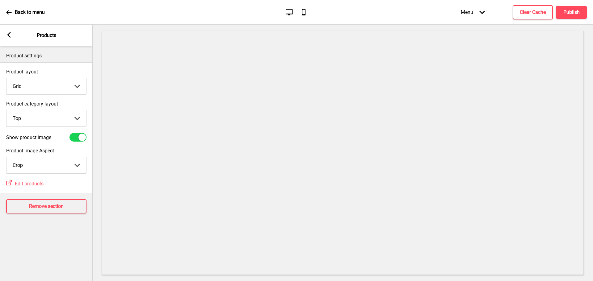
click at [33, 89] on select "Grid List" at bounding box center [46, 86] width 80 height 16
click at [68, 164] on select "Crop Natural" at bounding box center [46, 165] width 80 height 16
click at [64, 229] on div "Product settings Product layout Grid Grid List Arrow down Product category layo…" at bounding box center [46, 163] width 93 height 235
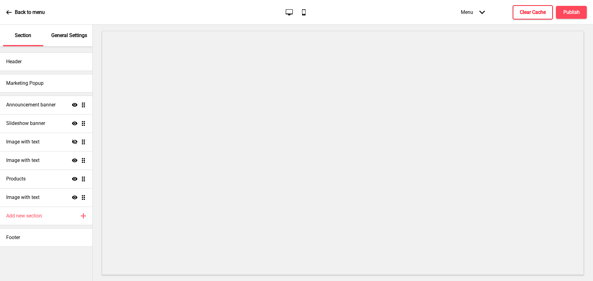
click at [523, 12] on h4 "Clear Cache" at bounding box center [532, 12] width 26 height 7
click at [64, 83] on div "Marketing Popup" at bounding box center [46, 83] width 92 height 19
select select "exitIntent"
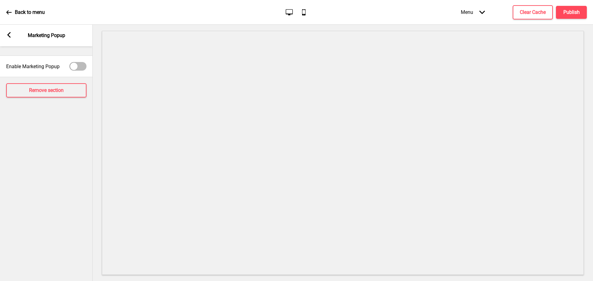
click at [11, 33] on rect at bounding box center [9, 35] width 6 height 6
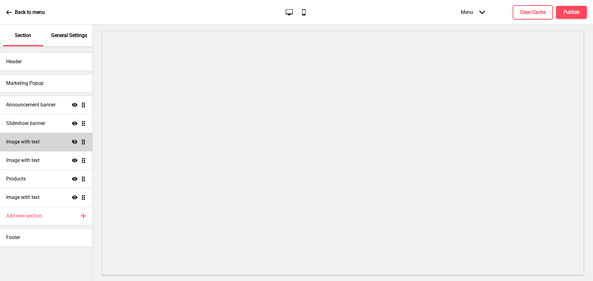
click at [70, 145] on div "Image with text Hide Drag" at bounding box center [46, 142] width 92 height 19
select select "center"
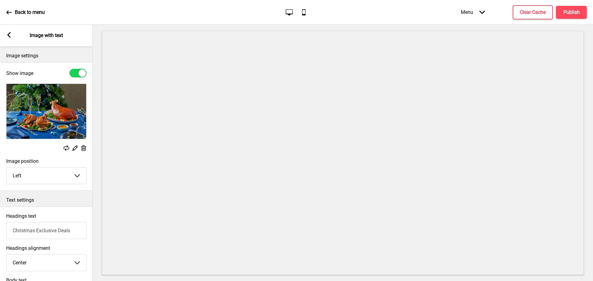
click at [12, 30] on div "Arrow left Image with text" at bounding box center [46, 36] width 93 height 22
click at [7, 34] on rect at bounding box center [9, 35] width 6 height 6
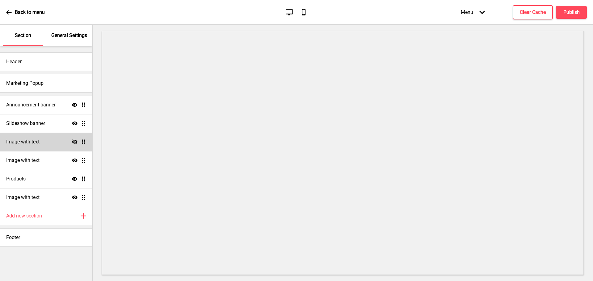
click at [73, 142] on icon at bounding box center [75, 141] width 6 height 5
click at [74, 143] on icon at bounding box center [75, 142] width 6 height 4
